Goal: Obtain resource: Download file/media

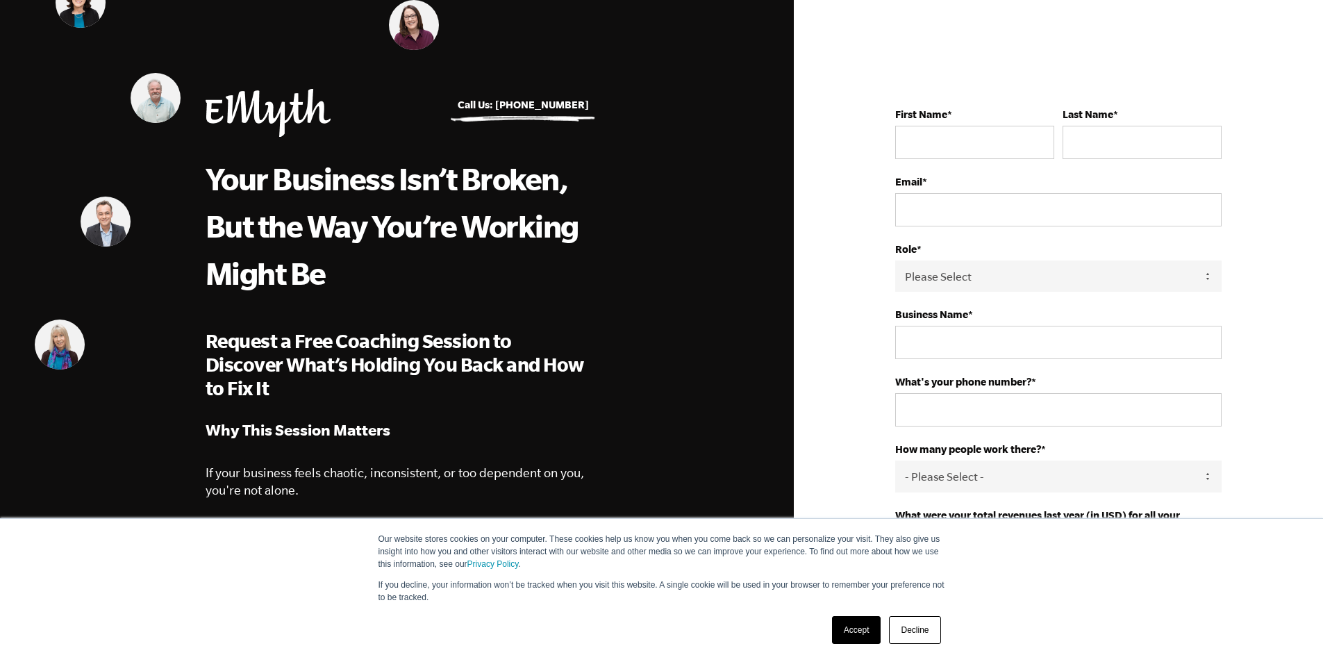
click at [261, 114] on img at bounding box center [268, 113] width 125 height 48
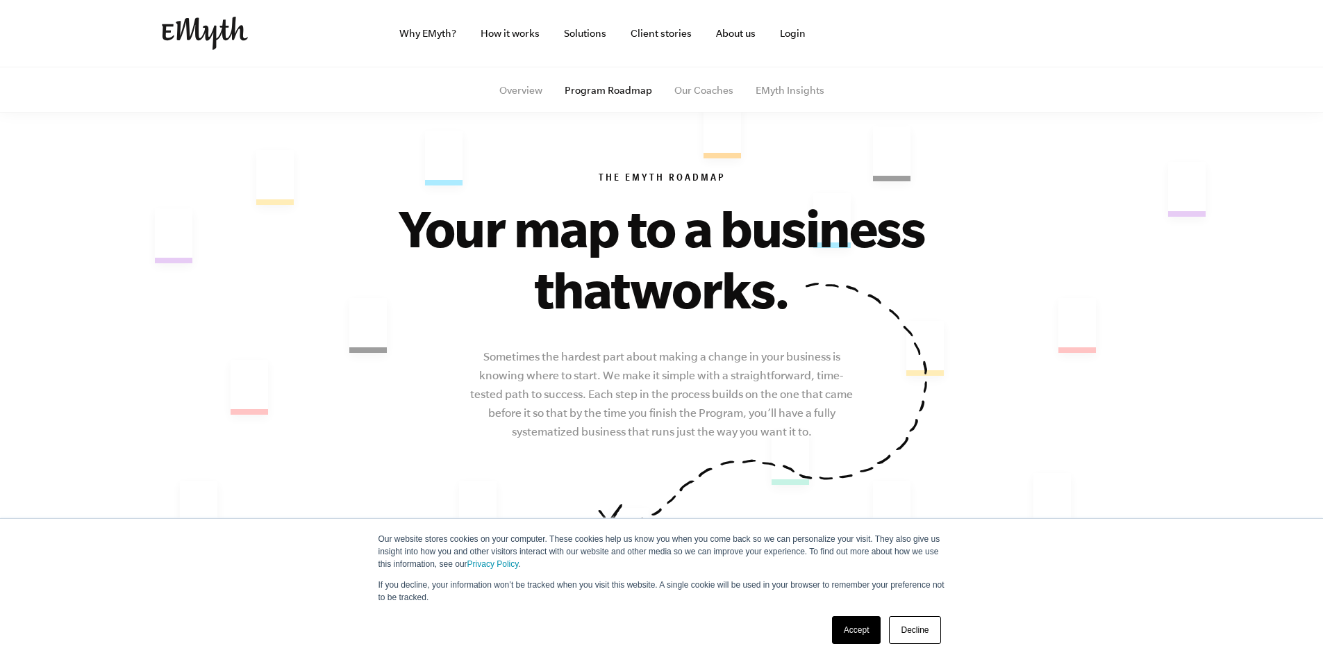
click at [856, 633] on link "Accept" at bounding box center [856, 630] width 49 height 28
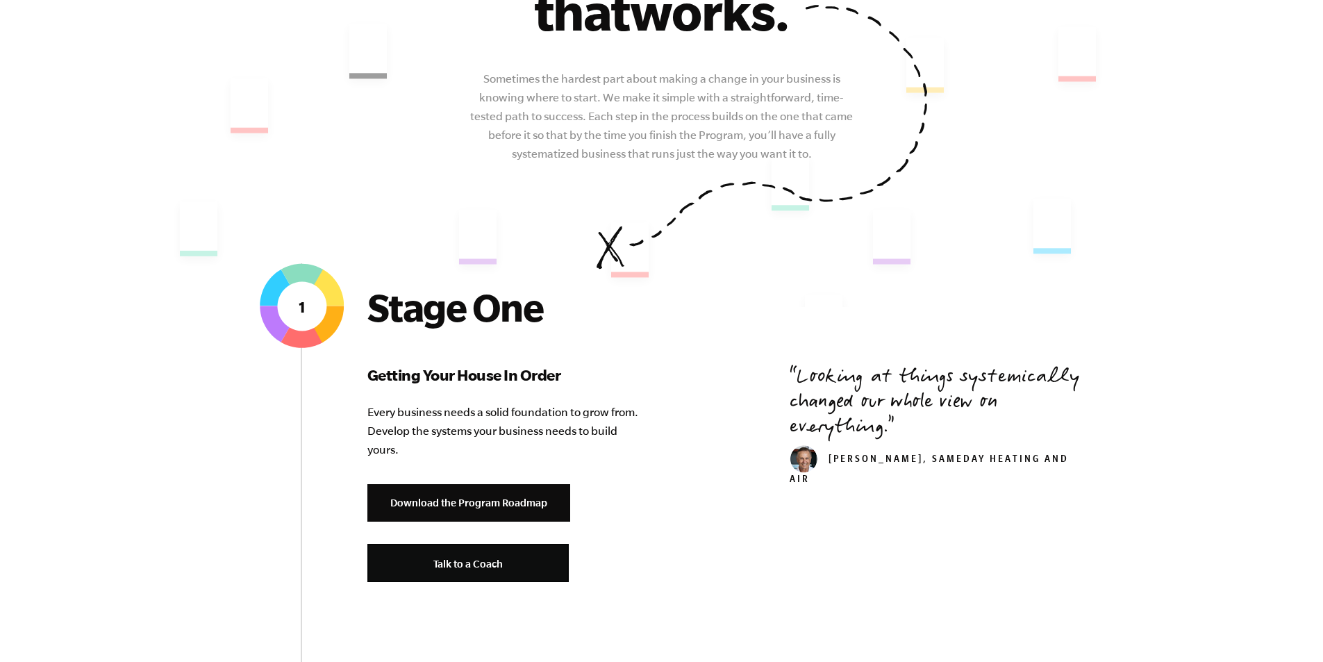
scroll to position [417, 0]
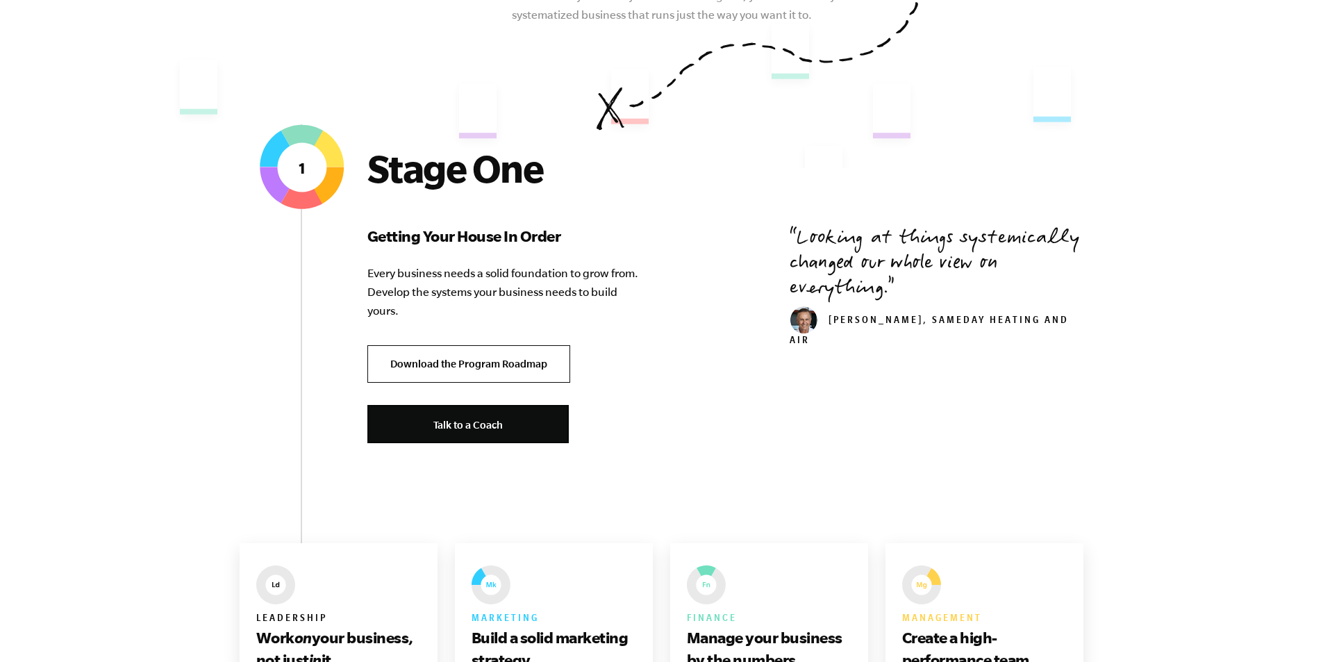
click at [477, 365] on link "Download the Program Roadmap" at bounding box center [468, 364] width 203 height 38
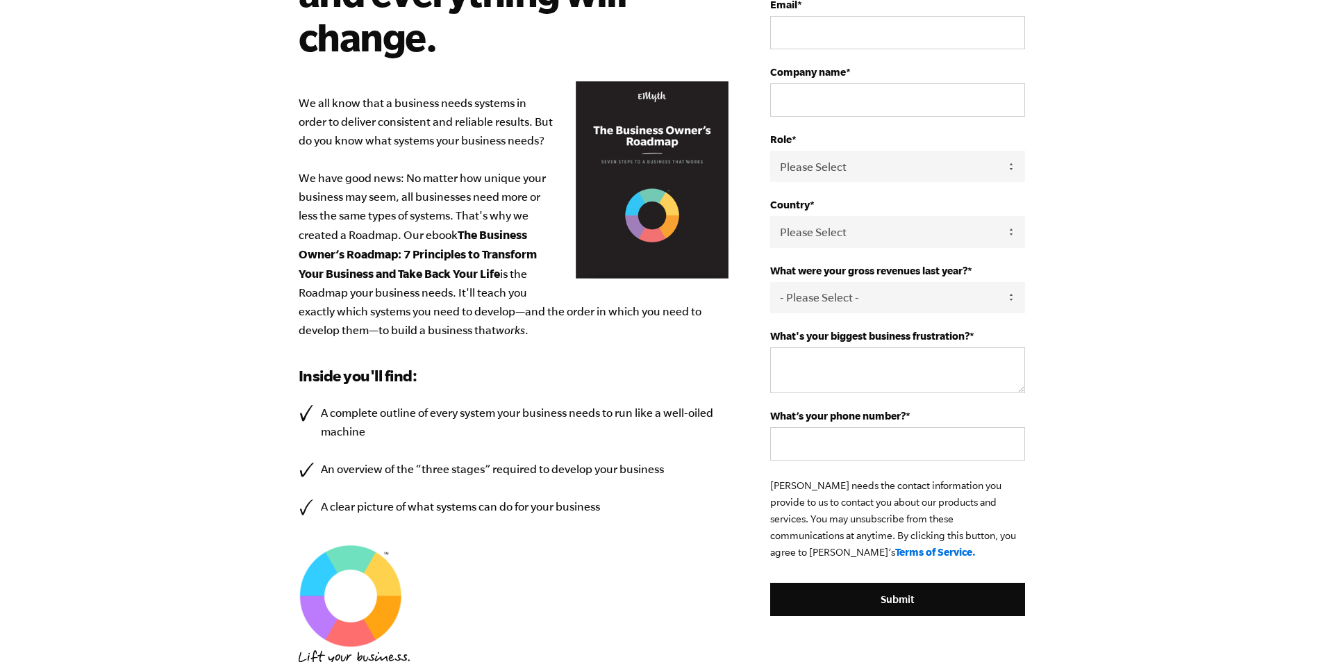
scroll to position [469, 0]
